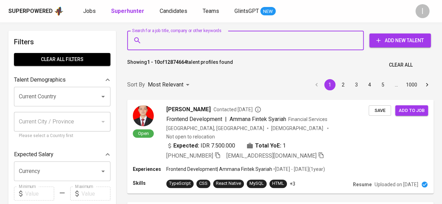
click at [186, 42] on input "Search for a job title, company or other keywords" at bounding box center [247, 40] width 206 height 13
paste input "ddyzakaria@gmail.com"
type input "ddyzakaria@gmail.com"
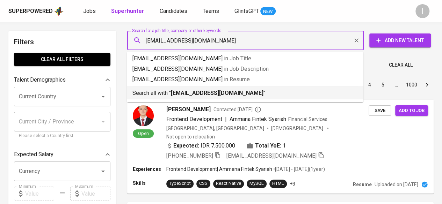
click at [261, 90] on p "Search all with " ddyzakaria@gmail.com "" at bounding box center [244, 93] width 225 height 8
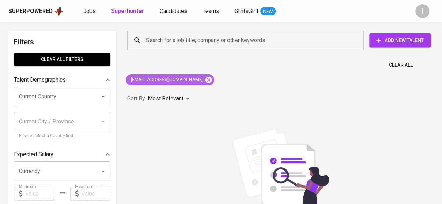
click at [205, 79] on icon at bounding box center [208, 79] width 6 height 6
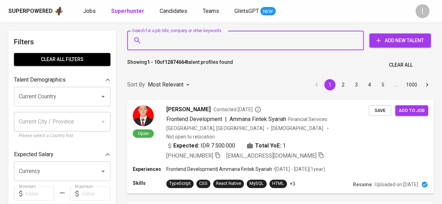
click at [208, 44] on input "Search for a job title, company or other keywords" at bounding box center [247, 40] width 206 height 13
paste input "Dedy Zakaria S.E., M.M. CHRP"
type input "Dedy Zakaria S.E., M.M. CHRP"
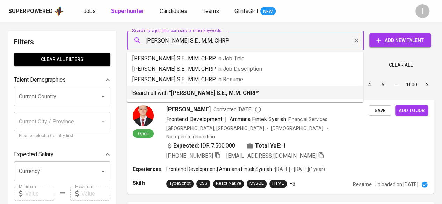
click at [216, 95] on b "Dedy Zakaria S.E., M.M. CHRP" at bounding box center [214, 93] width 87 height 7
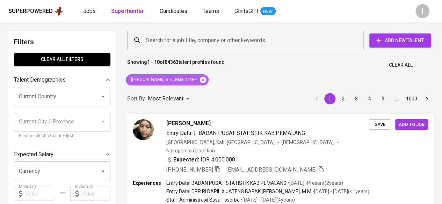
click at [199, 79] on icon at bounding box center [203, 80] width 8 height 8
click at [181, 41] on input "Search for a job title, company or other keywords" at bounding box center [247, 40] width 206 height 13
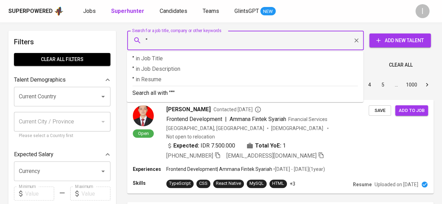
paste input "Dedy Zakaria S.E., M.M. CHRP"
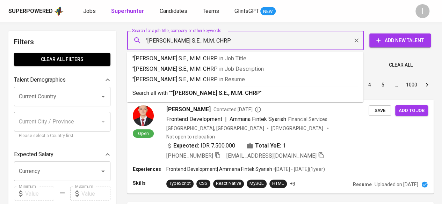
type input ""[PERSON_NAME] S.E., M.M. CHRP""
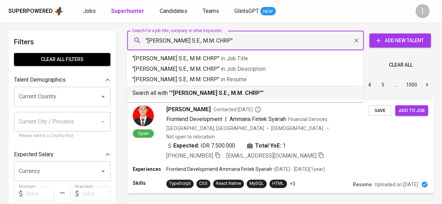
click at [196, 95] on b ""[PERSON_NAME] S.E., M.M. CHRP"" at bounding box center [216, 93] width 91 height 7
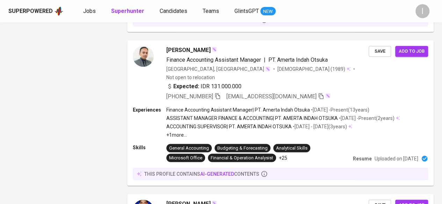
scroll to position [1361, 0]
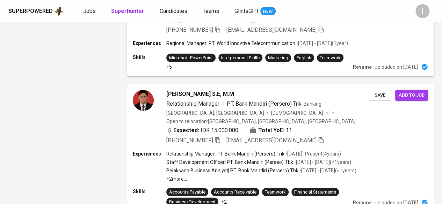
scroll to position [909, 0]
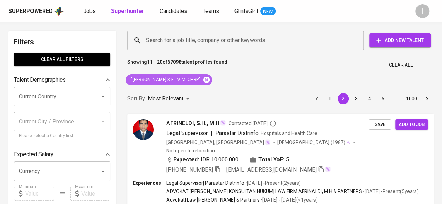
click at [203, 79] on icon at bounding box center [206, 79] width 6 height 6
click at [196, 40] on input "Search for a job title, company or other keywords" at bounding box center [247, 40] width 206 height 13
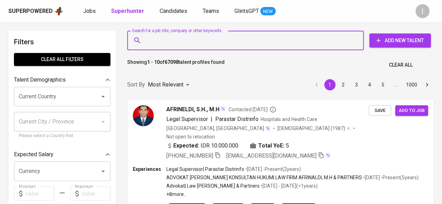
click at [187, 40] on input "Search for a job title, company or other keywords" at bounding box center [247, 40] width 206 height 13
paste input "[PERSON_NAME]"
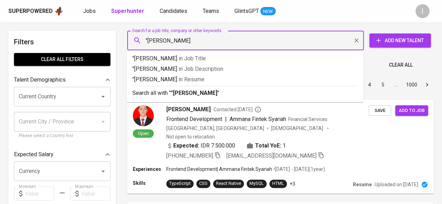
type input ""[PERSON_NAME]""
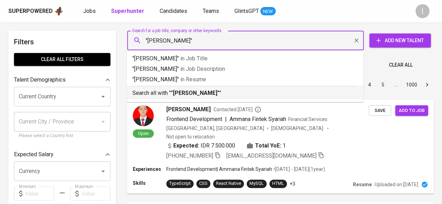
click at [202, 91] on b ""[PERSON_NAME]"" at bounding box center [195, 93] width 49 height 7
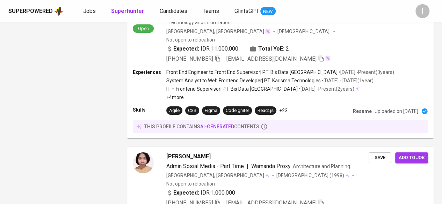
scroll to position [1277, 0]
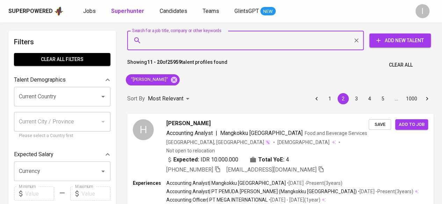
click at [181, 41] on input "Search for a job title, company or other keywords" at bounding box center [247, 40] width 206 height 13
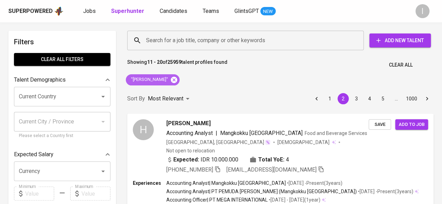
click at [171, 78] on icon at bounding box center [174, 79] width 6 height 6
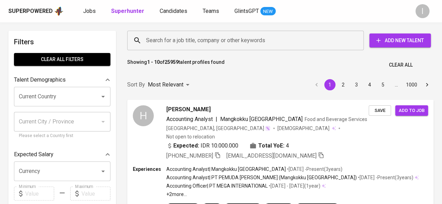
click at [173, 39] on input "Search for a job title, company or other keywords" at bounding box center [247, 40] width 206 height 13
paste input "[EMAIL_ADDRESS][DOMAIN_NAME]"
type input "[EMAIL_ADDRESS][DOMAIN_NAME]"
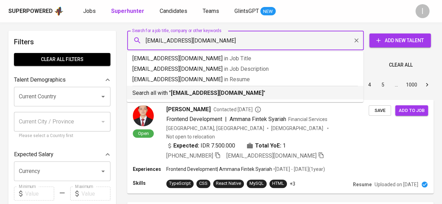
click at [202, 92] on b "[EMAIL_ADDRESS][DOMAIN_NAME]" at bounding box center [217, 93] width 92 height 7
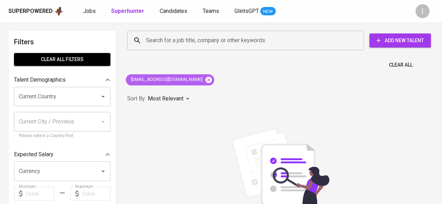
click at [205, 77] on icon at bounding box center [208, 79] width 6 height 6
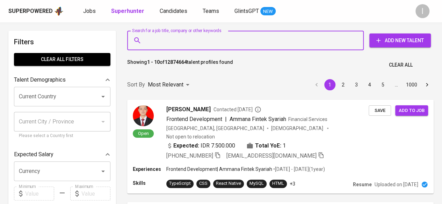
click at [211, 46] on input "Search for a job title, company or other keywords" at bounding box center [247, 40] width 206 height 13
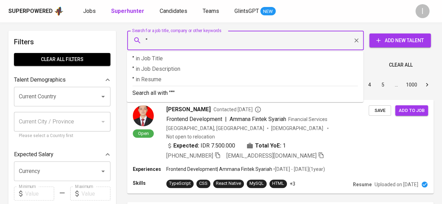
paste input "Andrian Sundana"
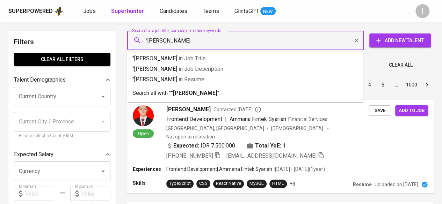
type input ""Andrian Sundana""
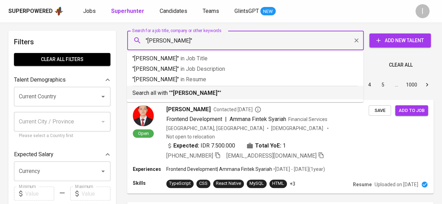
click at [204, 96] on b ""Andrian Sundana"" at bounding box center [195, 93] width 49 height 7
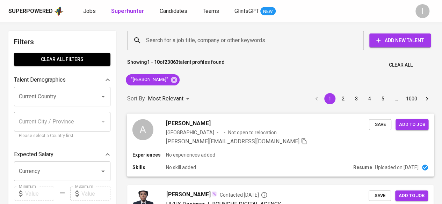
click at [258, 131] on div "Indonesia Not open to relocation" at bounding box center [267, 132] width 203 height 7
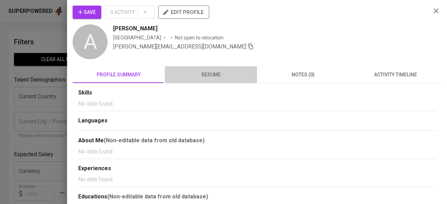
click at [220, 74] on span "resume" at bounding box center [211, 75] width 84 height 9
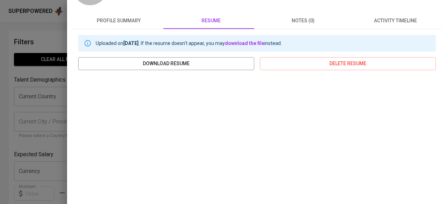
scroll to position [54, 0]
